Goal: Task Accomplishment & Management: Complete application form

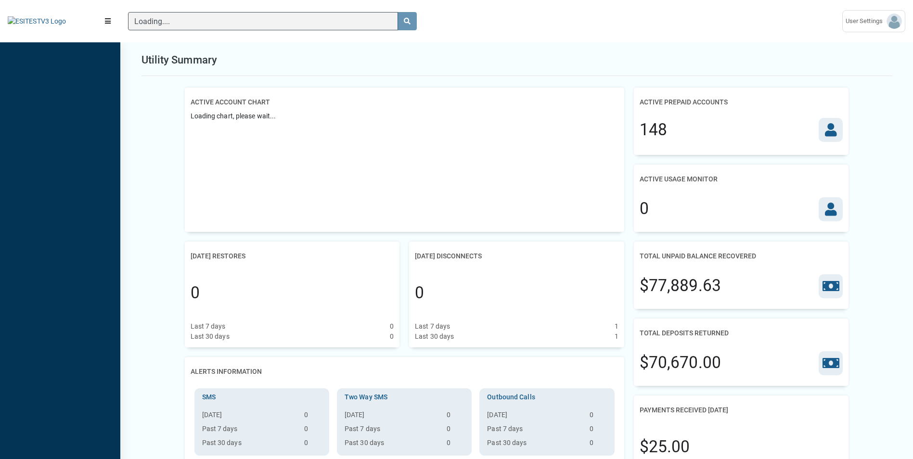
scroll to position [4, 0]
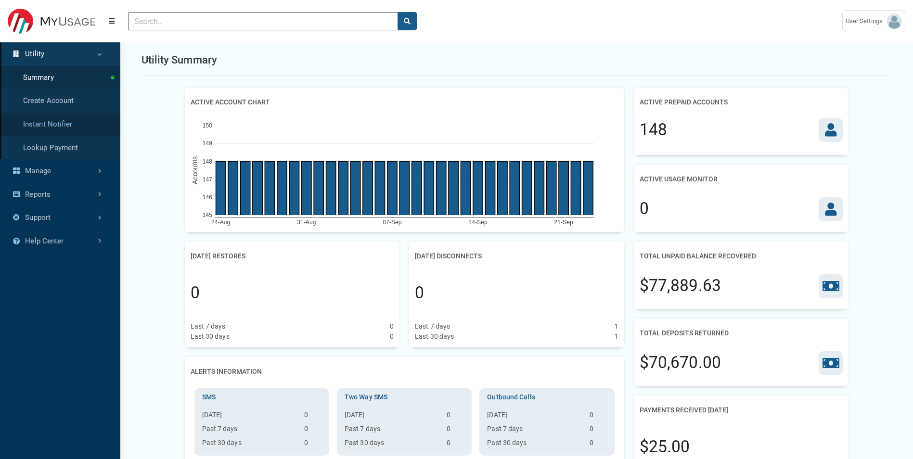
click at [76, 125] on link "Instant Notifier" at bounding box center [60, 125] width 120 height 24
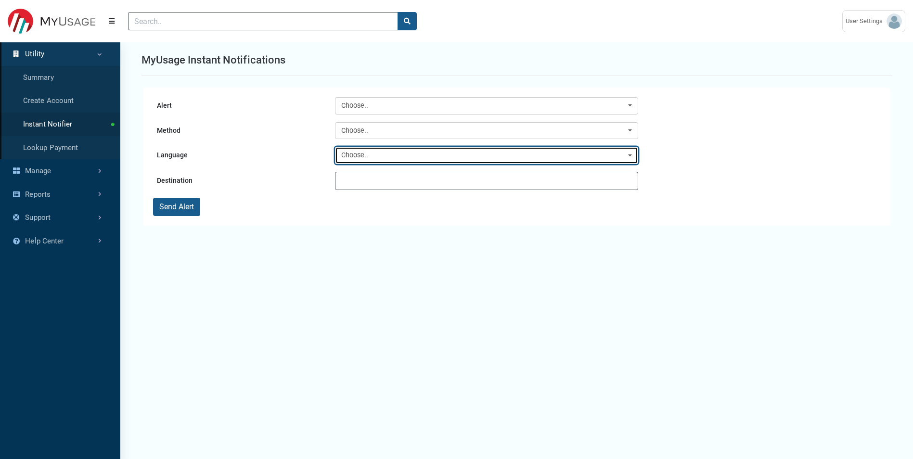
click at [391, 154] on div "Choose.." at bounding box center [483, 155] width 285 height 11
click at [388, 154] on div "Choose.." at bounding box center [483, 155] width 285 height 11
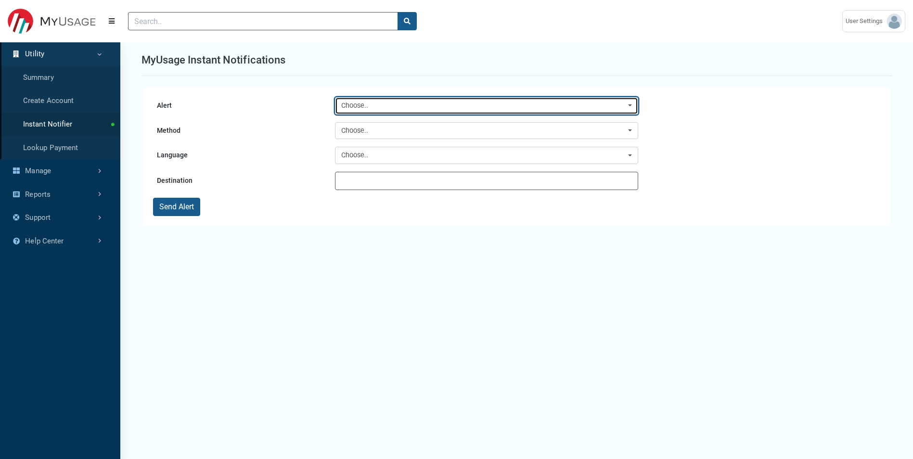
click at [380, 107] on div "Choose.." at bounding box center [483, 106] width 285 height 11
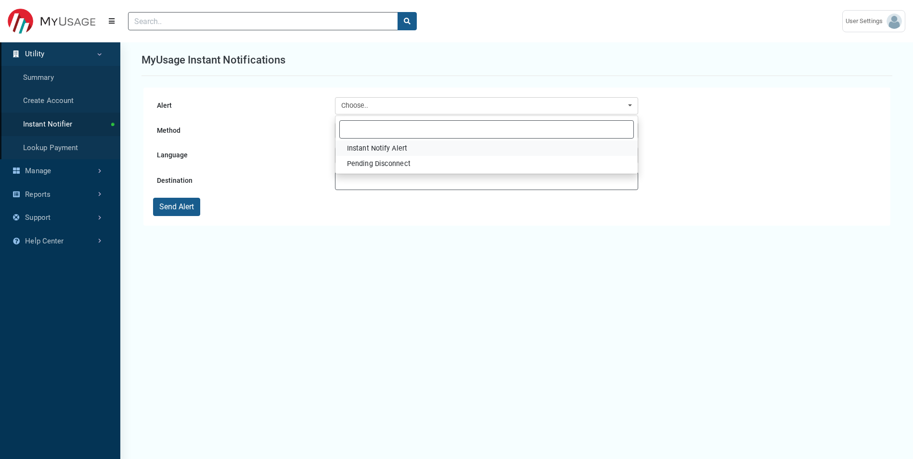
click at [385, 146] on span "Instant Notify Alert" at bounding box center [377, 148] width 60 height 11
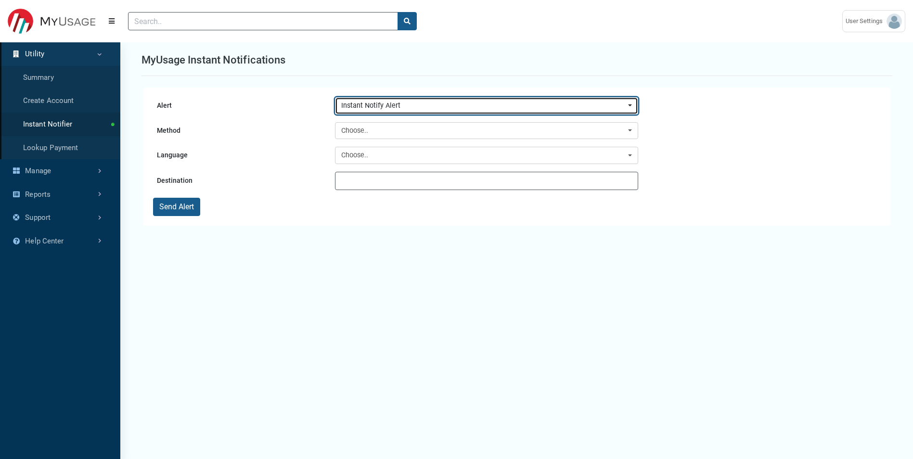
click at [385, 107] on div "Instant Notify Alert" at bounding box center [483, 106] width 285 height 11
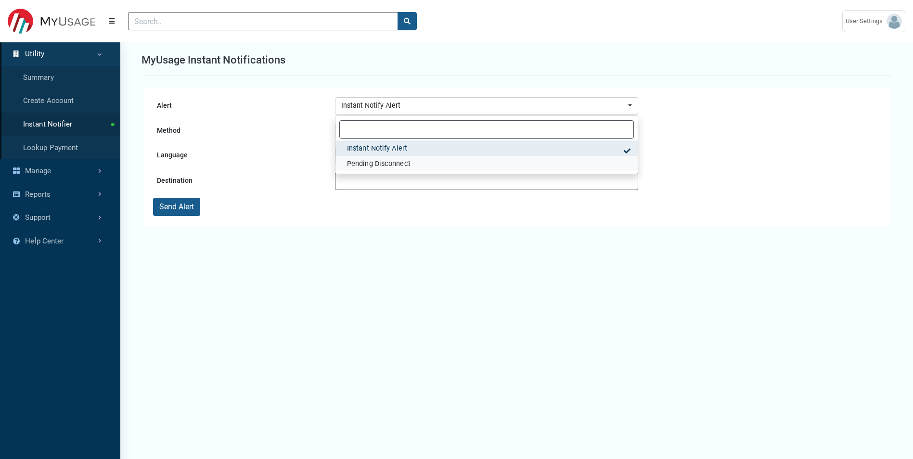
click at [383, 162] on span "Pending Disconnect" at bounding box center [379, 164] width 64 height 11
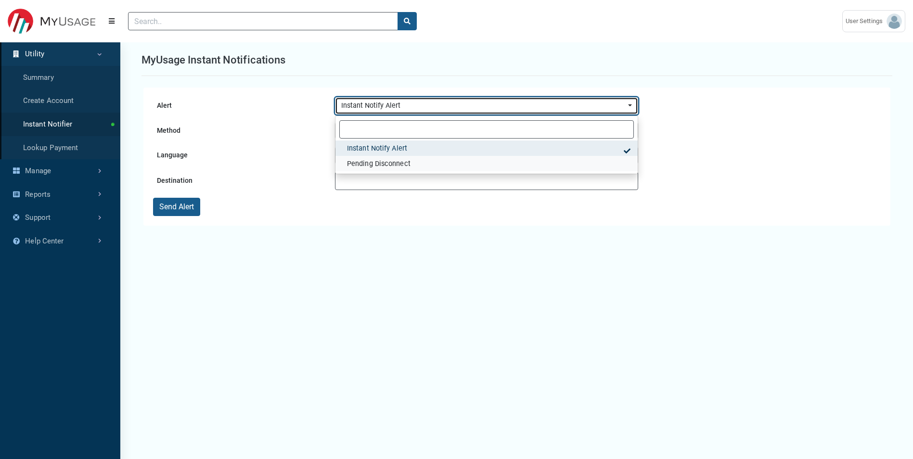
select select "15"
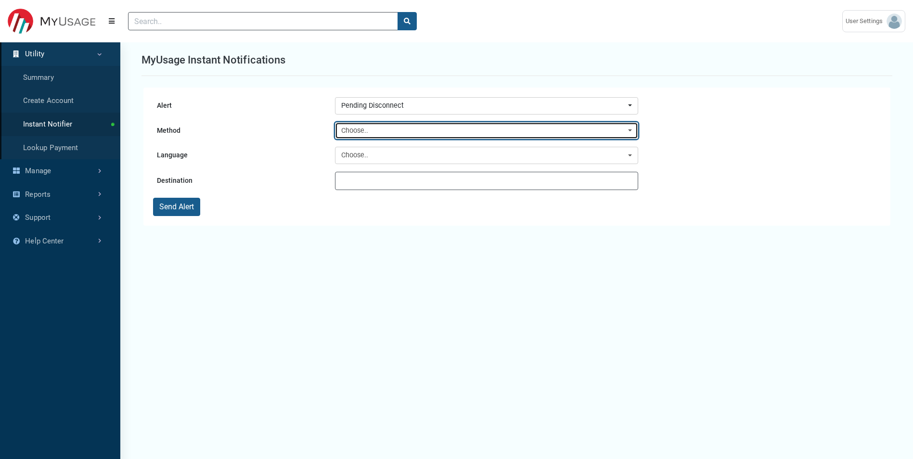
click at [383, 136] on button "Choose.." at bounding box center [486, 130] width 303 height 17
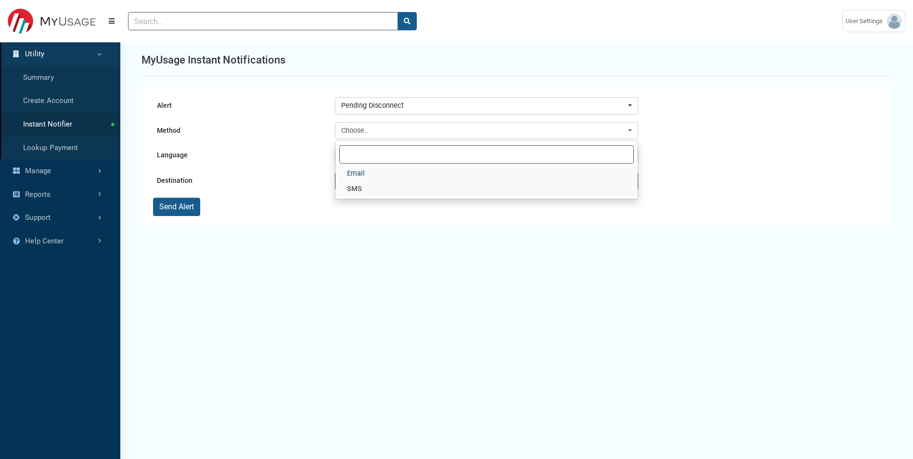
click at [374, 195] on ul "Email SMS" at bounding box center [487, 181] width 302 height 31
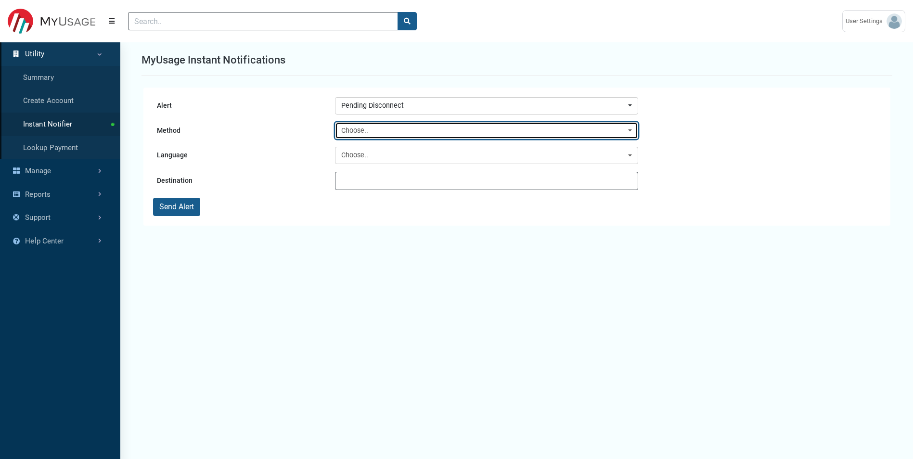
click at [372, 136] on div "Choose.." at bounding box center [483, 131] width 285 height 11
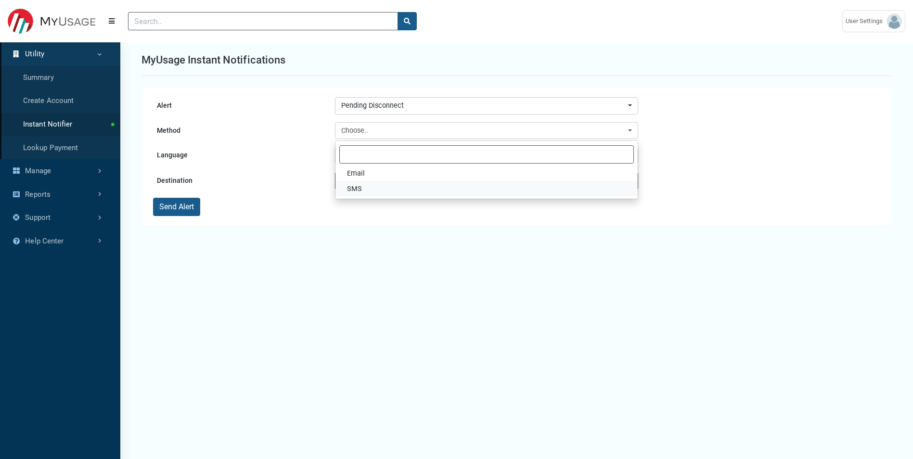
click at [369, 186] on link "SMS" at bounding box center [487, 188] width 302 height 15
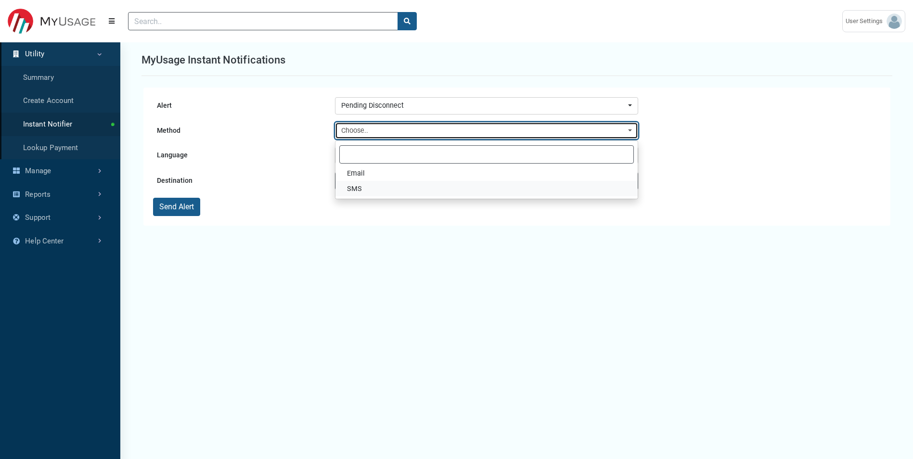
select select "SMS"
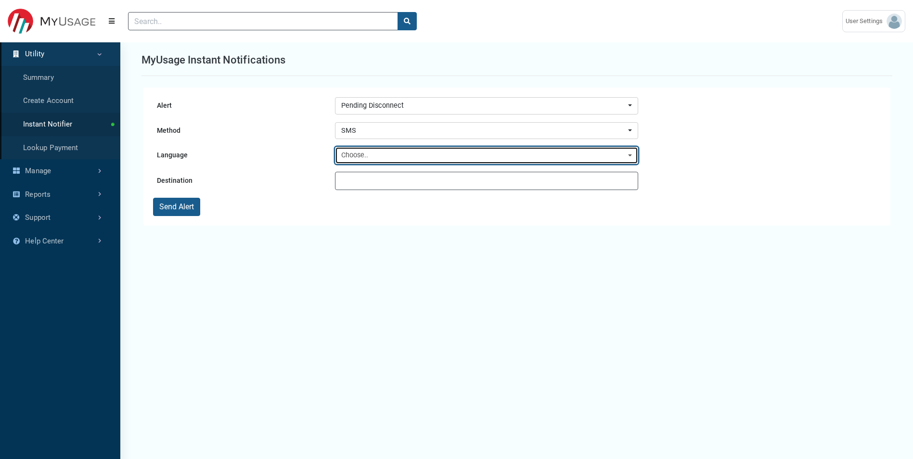
click at [369, 158] on div "Choose.." at bounding box center [483, 155] width 285 height 11
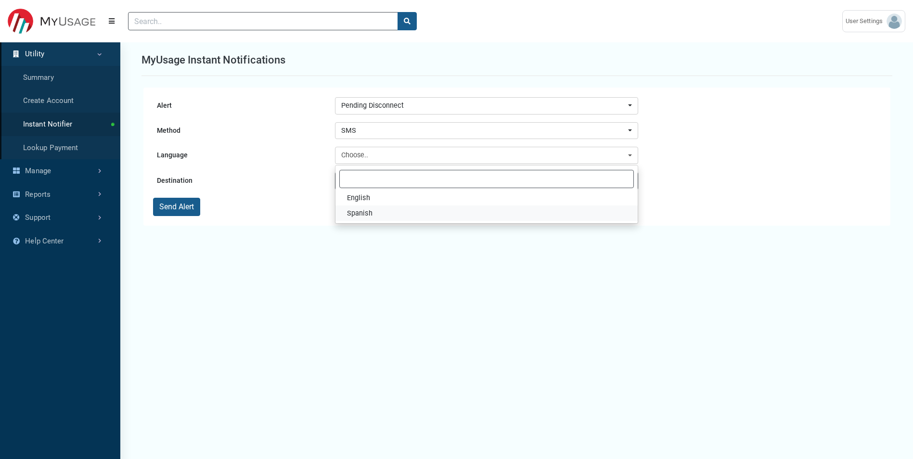
click at [371, 206] on link "Spanish" at bounding box center [487, 213] width 302 height 15
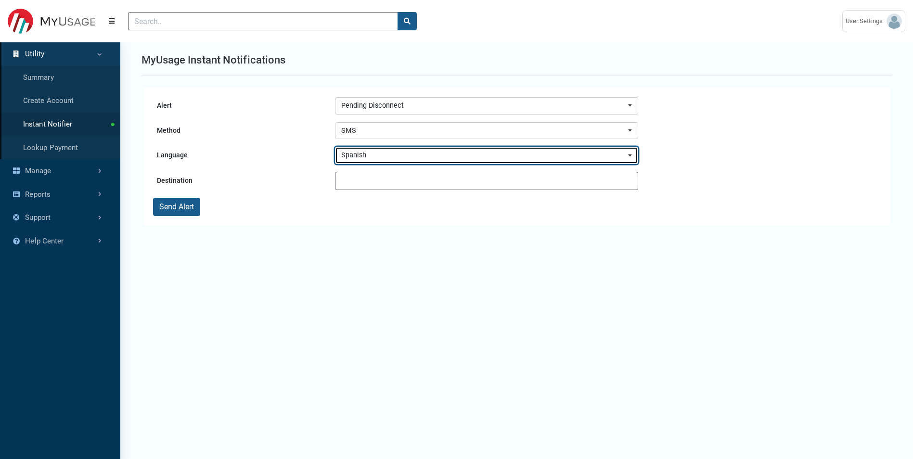
click at [376, 150] on button "Spanish" at bounding box center [486, 155] width 303 height 17
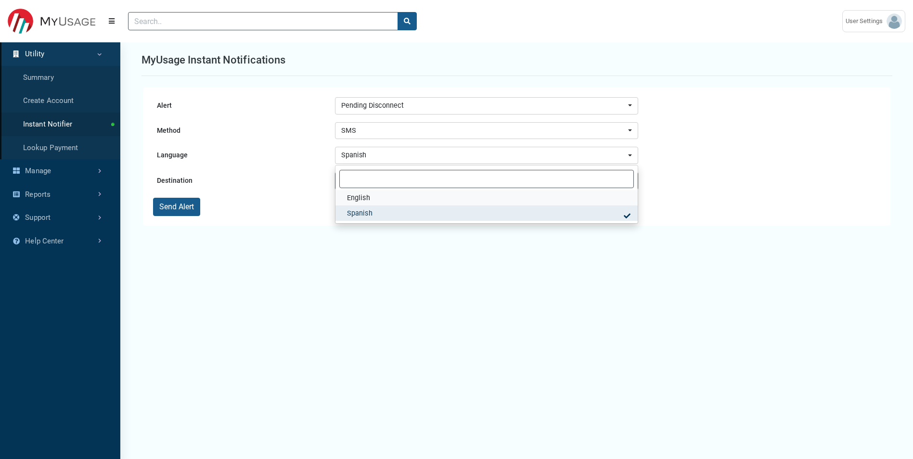
click at [372, 198] on link "English" at bounding box center [487, 197] width 302 height 15
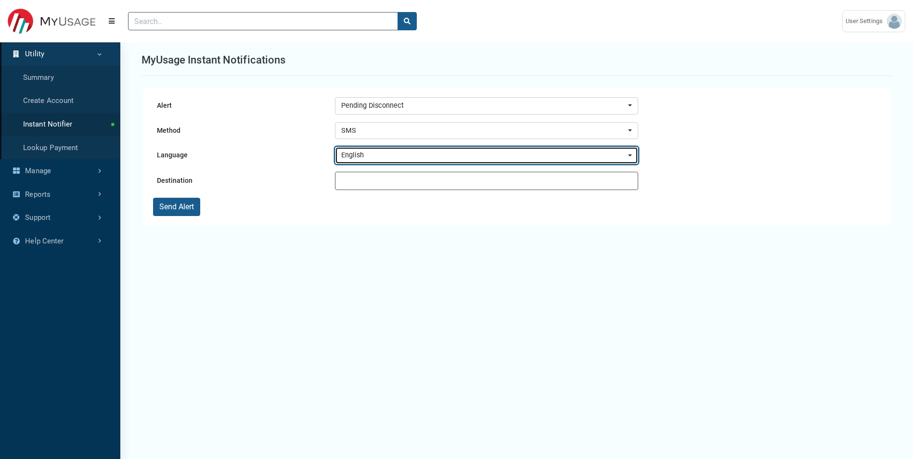
click at [355, 161] on button "English" at bounding box center [486, 155] width 303 height 17
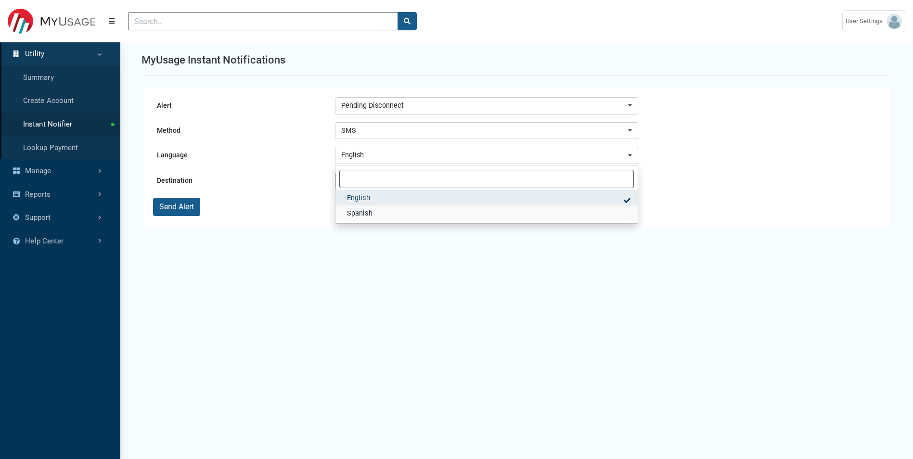
click at [357, 210] on span "Spanish" at bounding box center [360, 213] width 26 height 11
select select "es-us"
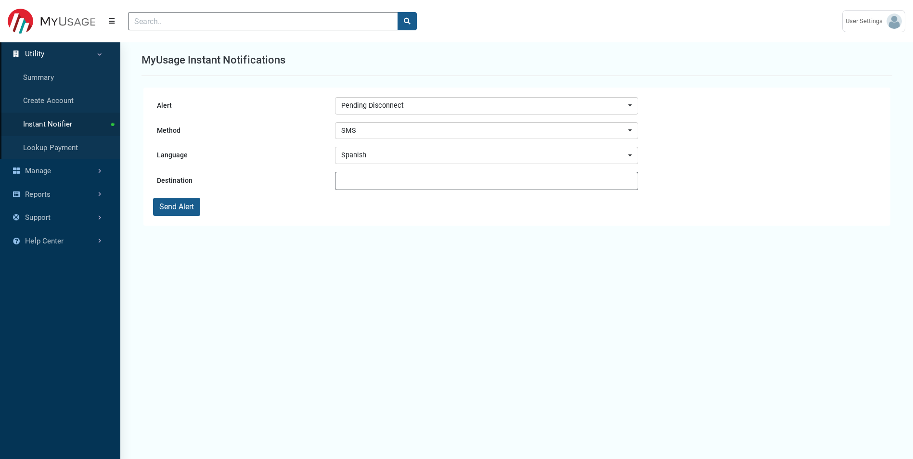
click at [37, 56] on link "Utility" at bounding box center [60, 54] width 120 height 24
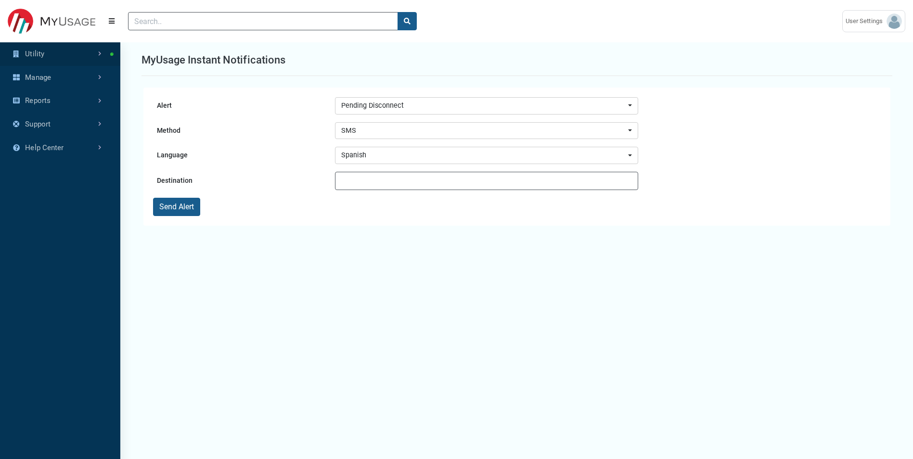
click at [37, 57] on link "Utility" at bounding box center [60, 54] width 120 height 24
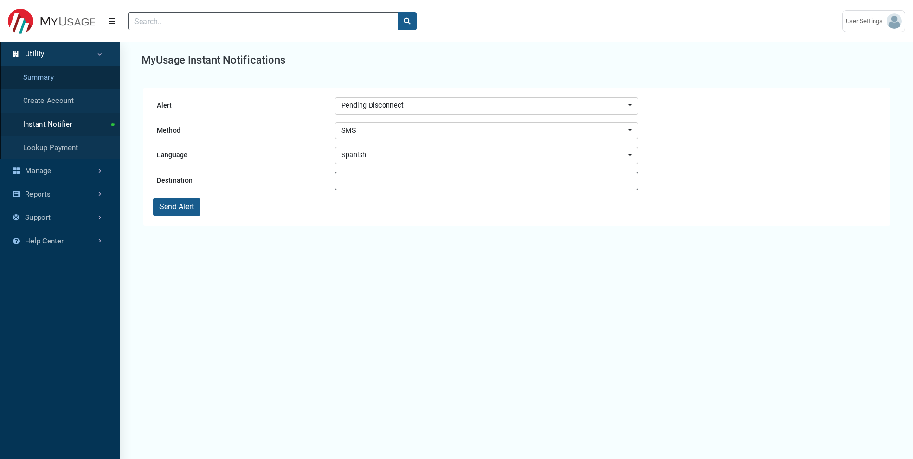
click at [50, 83] on link "Summary" at bounding box center [60, 78] width 120 height 24
